Goal: Task Accomplishment & Management: Use online tool/utility

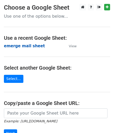
click at [30, 44] on strong "emerge mail sheet" at bounding box center [24, 46] width 41 height 5
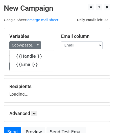
click at [31, 34] on h5 "Variables" at bounding box center [31, 36] width 44 height 6
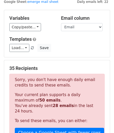
scroll to position [47, 0]
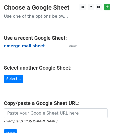
click at [28, 45] on strong "emerge mail sheet" at bounding box center [24, 46] width 41 height 5
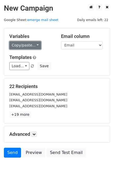
click at [32, 45] on link "Copy/paste..." at bounding box center [25, 45] width 32 height 8
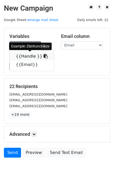
click at [44, 57] on icon at bounding box center [46, 56] width 4 height 4
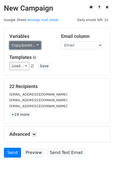
drag, startPoint x: 30, startPoint y: 42, endPoint x: 37, endPoint y: 44, distance: 7.1
click at [30, 42] on link "Copy/paste..." at bounding box center [25, 45] width 32 height 8
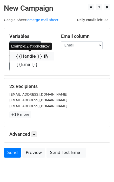
click at [44, 57] on icon at bounding box center [46, 56] width 4 height 4
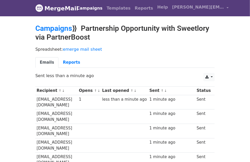
click at [60, 99] on td "[EMAIL_ADDRESS][DOMAIN_NAME]" at bounding box center [56, 102] width 42 height 15
drag, startPoint x: 85, startPoint y: 98, endPoint x: 35, endPoint y: 102, distance: 50.5
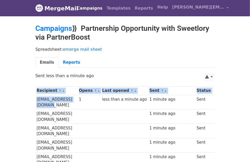
copy div "Recipient ↑ ↓ Opens ↑ ↓ Last opened ↑ ↓ Sent ↑ ↓ Status [EMAIL_ADDRESS][DOMAIN_…"
